Goal: Task Accomplishment & Management: Manage account settings

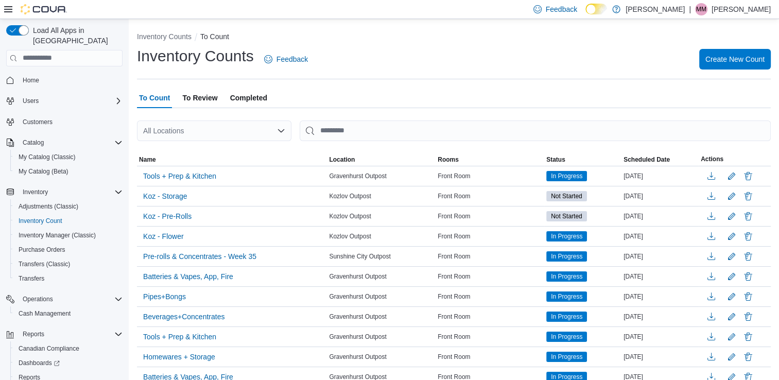
click at [171, 138] on div "All Locations" at bounding box center [214, 131] width 155 height 21
type input "***"
click at [198, 148] on span "Kozlov Outpost" at bounding box center [196, 148] width 49 height 10
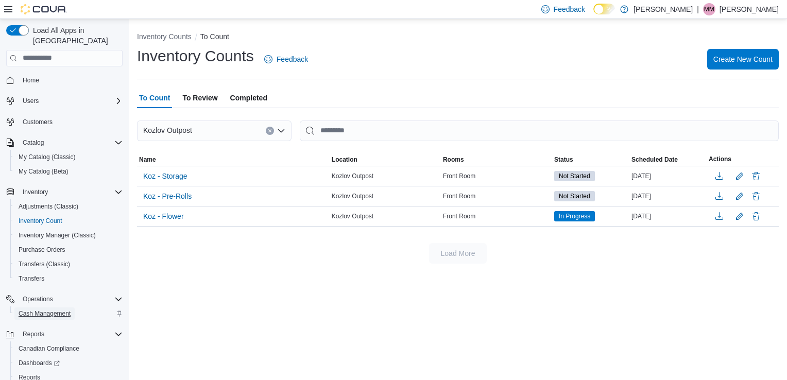
click at [41, 310] on span "Cash Management" at bounding box center [45, 314] width 52 height 8
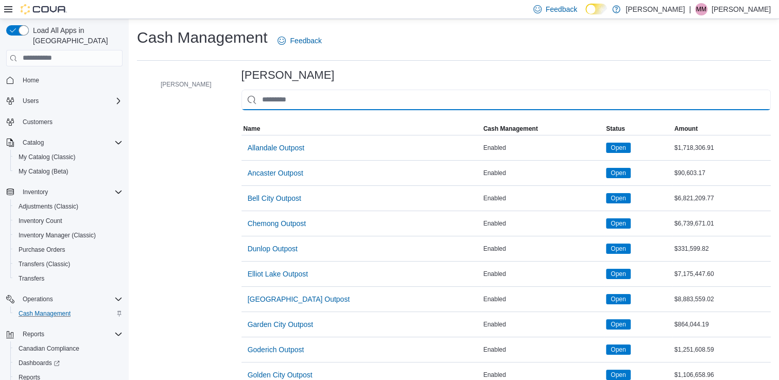
click at [300, 98] on input "This is a search bar. As you type, the results lower in the page will automatic…" at bounding box center [507, 100] width 530 height 21
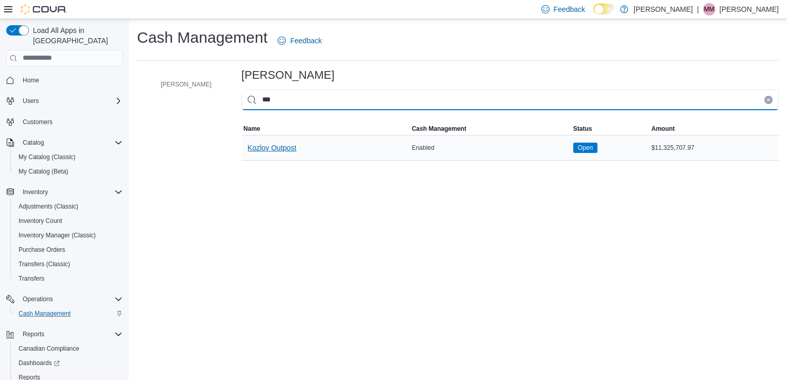
type input "***"
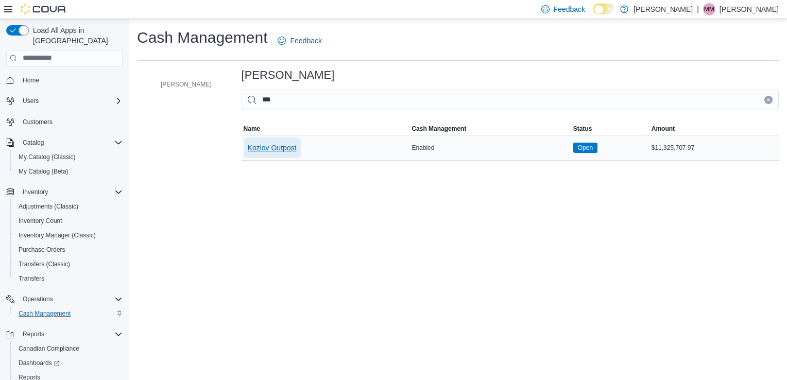
click at [248, 148] on span "Kozlov Outpost" at bounding box center [272, 148] width 49 height 10
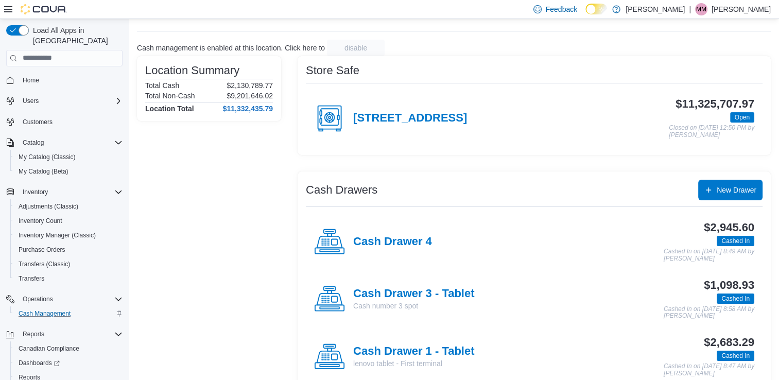
scroll to position [93, 0]
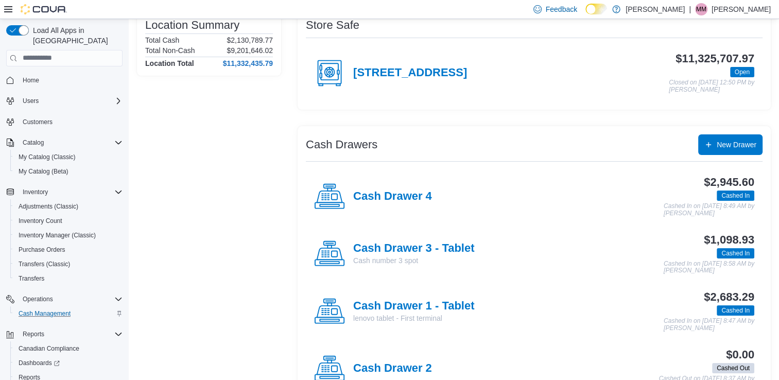
click at [439, 313] on p "lenovo tablet - First terminal" at bounding box center [413, 318] width 121 height 10
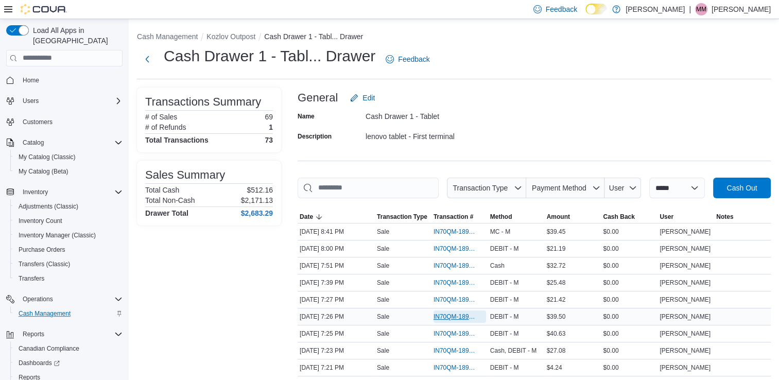
click at [461, 313] on span "IN70QM-1899539" at bounding box center [455, 317] width 42 height 8
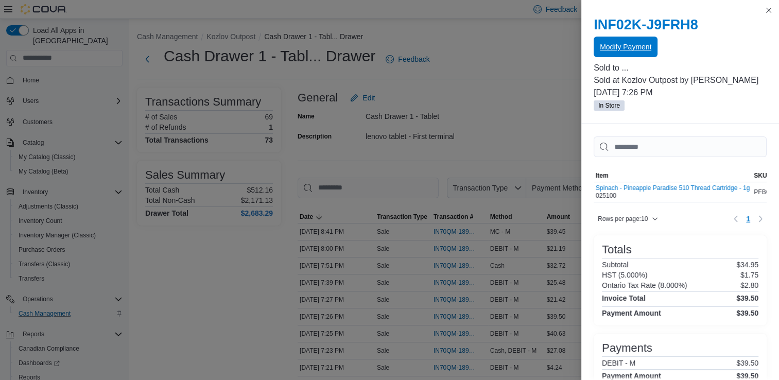
click at [636, 50] on span "Modify Payment" at bounding box center [626, 47] width 52 height 10
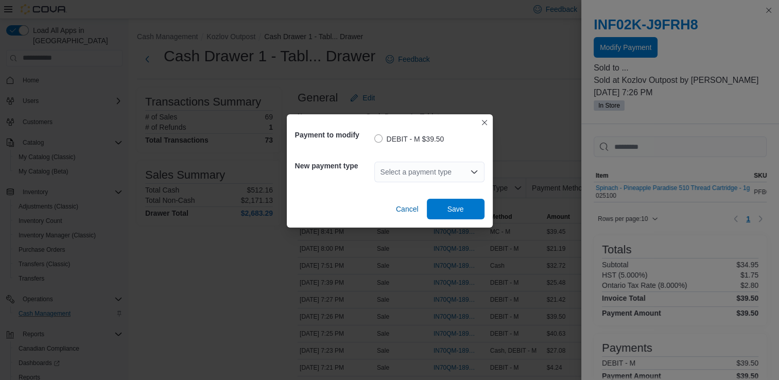
click at [445, 167] on div "Select a payment type" at bounding box center [430, 172] width 110 height 21
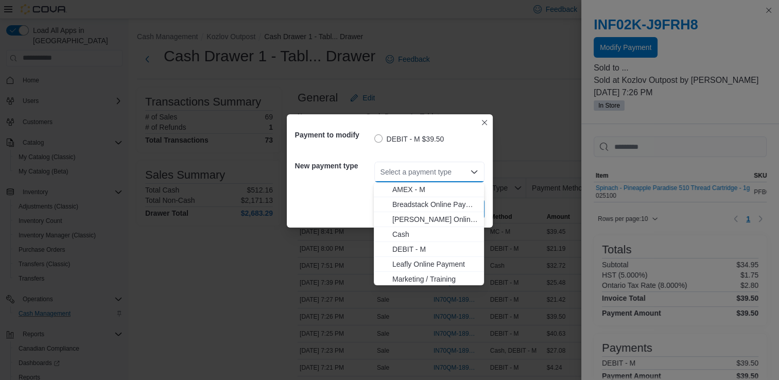
type input "*"
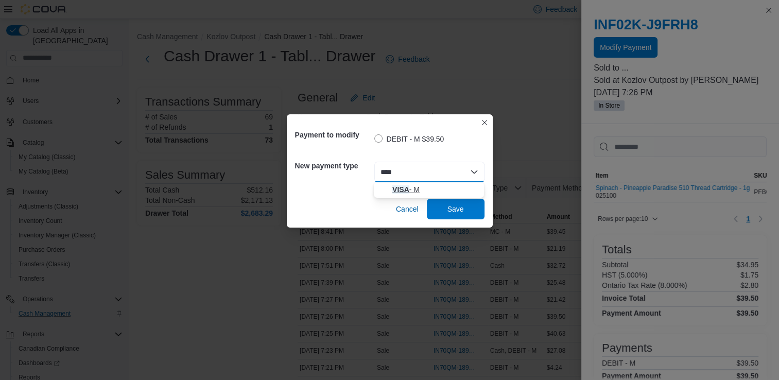
type input "****"
click at [428, 192] on span "VISA - M" at bounding box center [436, 189] width 86 height 10
click at [451, 202] on div "Cancel Save" at bounding box center [390, 205] width 190 height 29
click at [451, 202] on span "Save" at bounding box center [455, 208] width 45 height 21
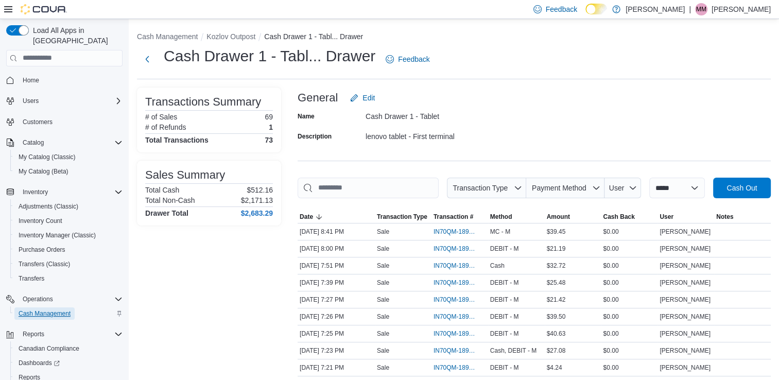
click at [66, 310] on span "Cash Management" at bounding box center [45, 314] width 52 height 8
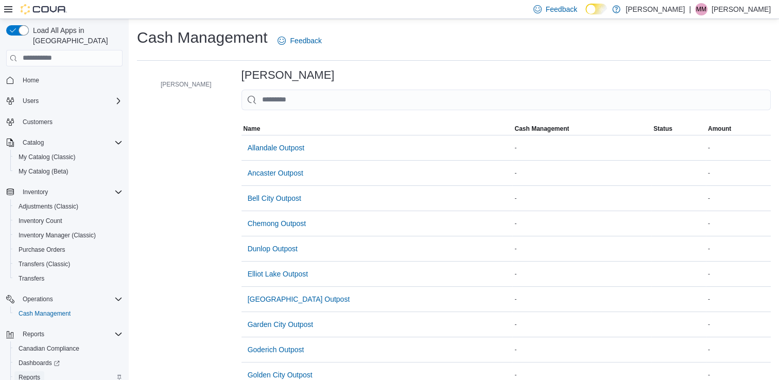
click at [35, 373] on span "Reports" at bounding box center [30, 377] width 22 height 8
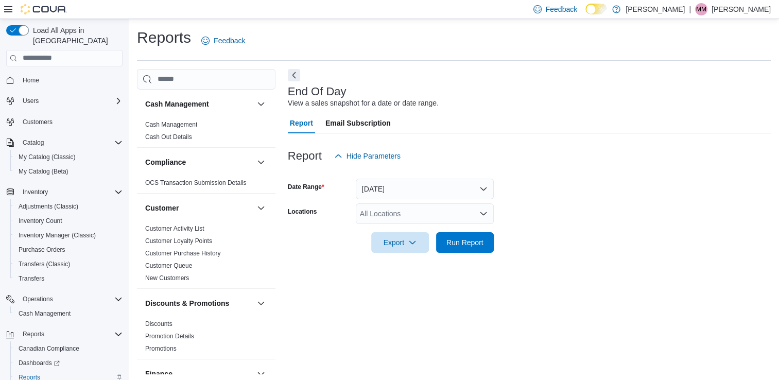
scroll to position [3, 0]
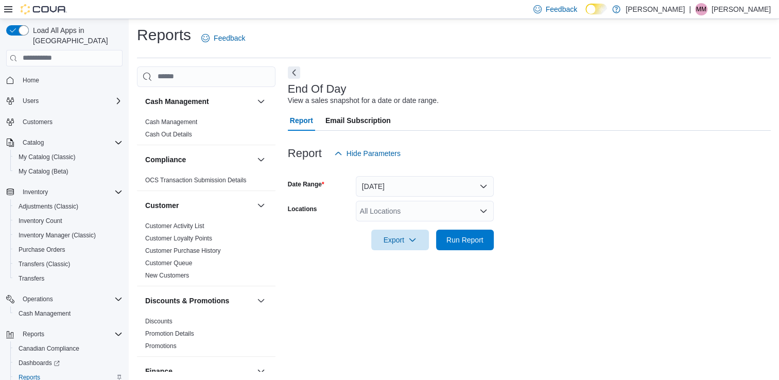
click at [411, 214] on div "All Locations" at bounding box center [425, 211] width 138 height 21
type input "***"
click at [409, 227] on span "Kozlov Outpost" at bounding box center [402, 229] width 49 height 10
drag, startPoint x: 517, startPoint y: 240, endPoint x: 488, endPoint y: 239, distance: 28.9
click at [513, 240] on form "Date Range [DATE] Locations Kozlov Outpost Export Run Report" at bounding box center [529, 207] width 483 height 87
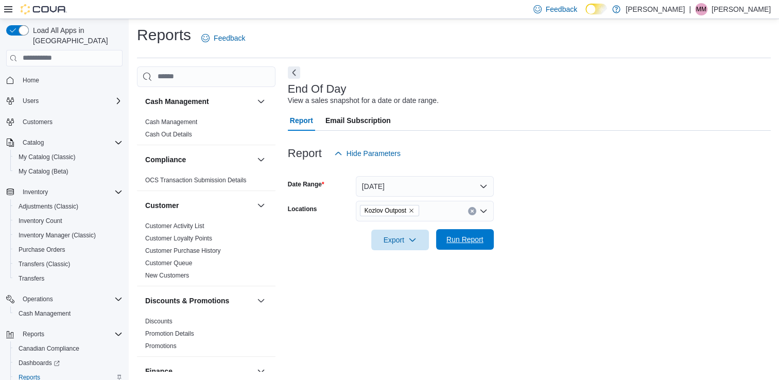
click at [483, 239] on span "Run Report" at bounding box center [465, 239] width 45 height 21
